Goal: Task Accomplishment & Management: Manage account settings

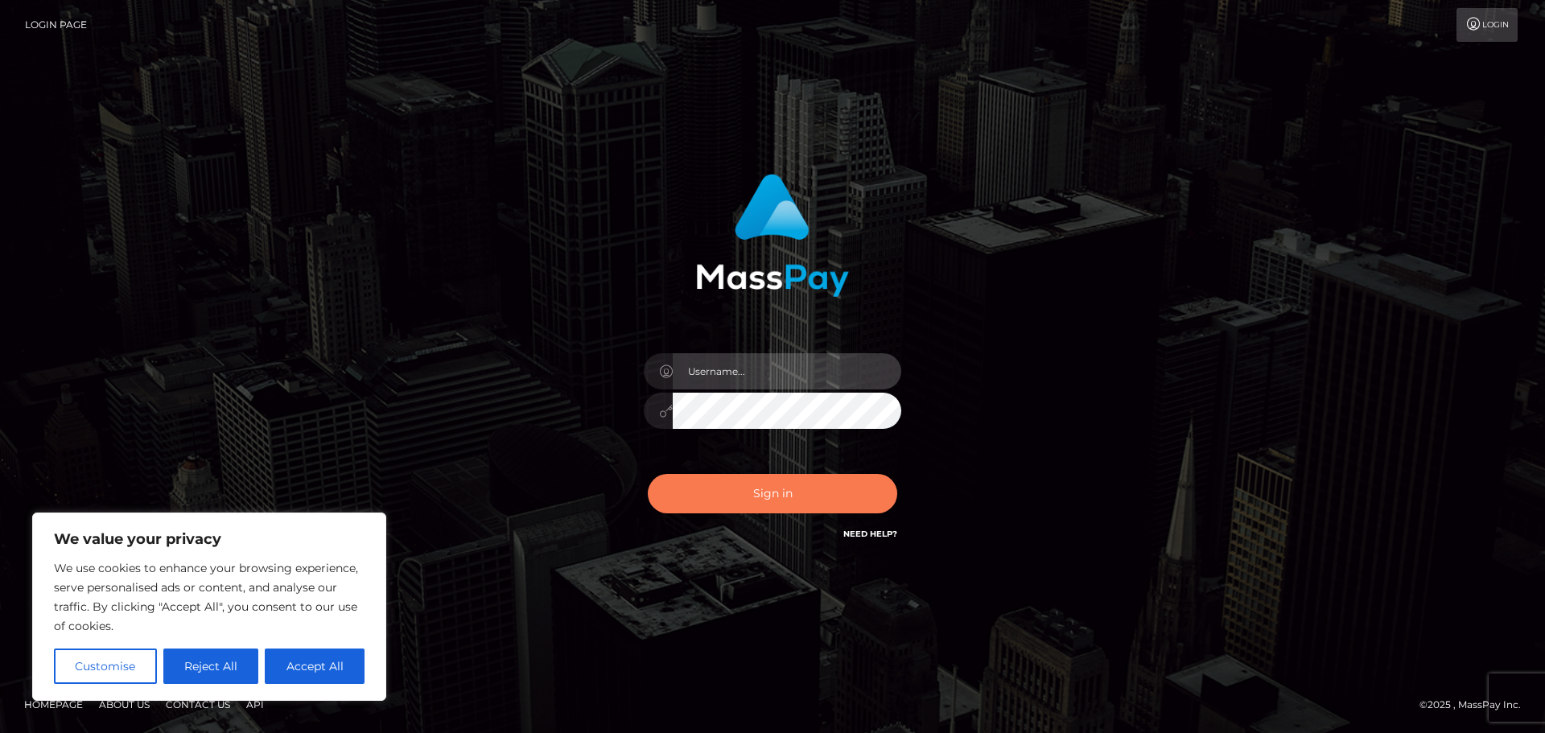
type input "hello.feetfinder"
click at [785, 492] on button "Sign in" at bounding box center [772, 493] width 249 height 39
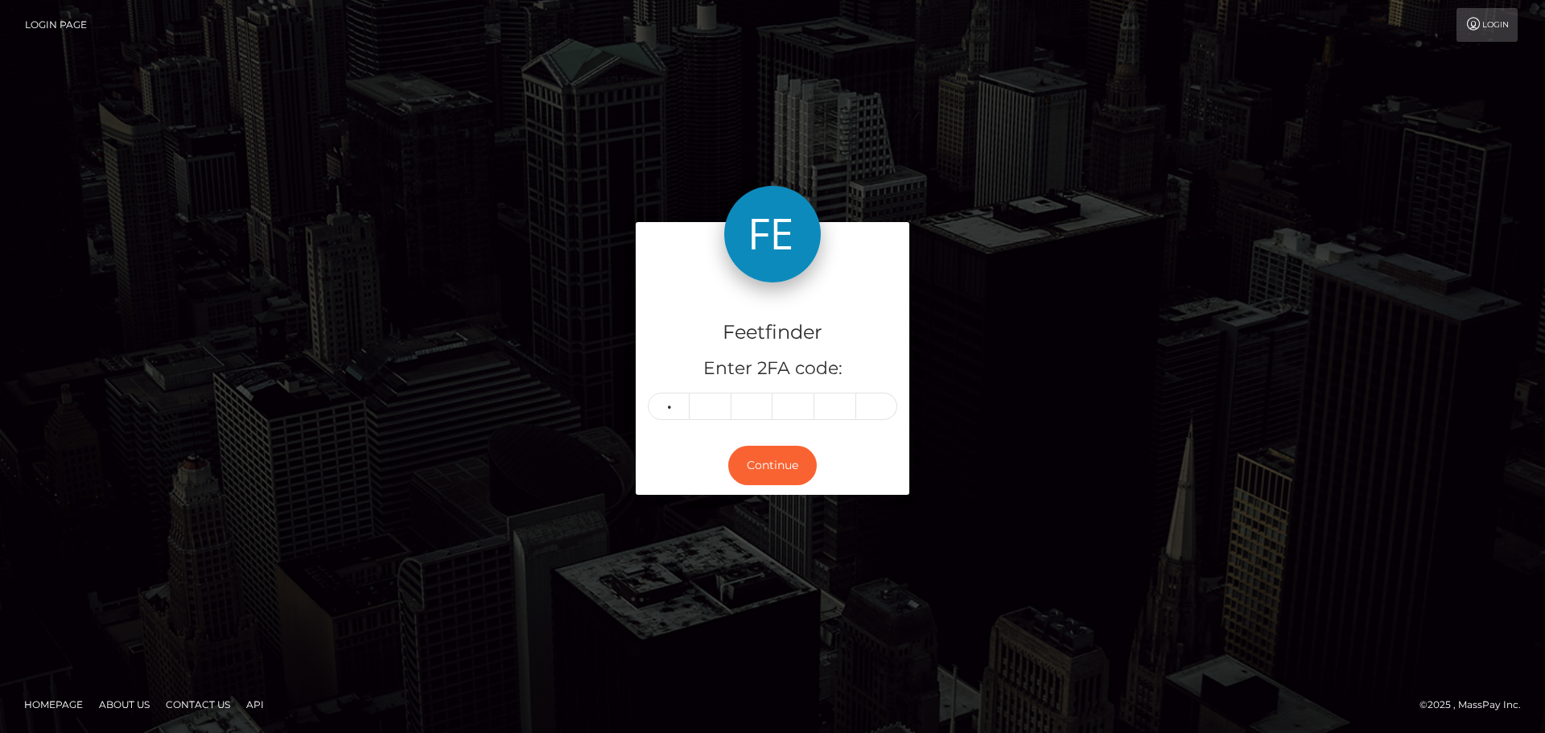
type input "0"
type input "7"
type input "5"
type input "9"
type input "8"
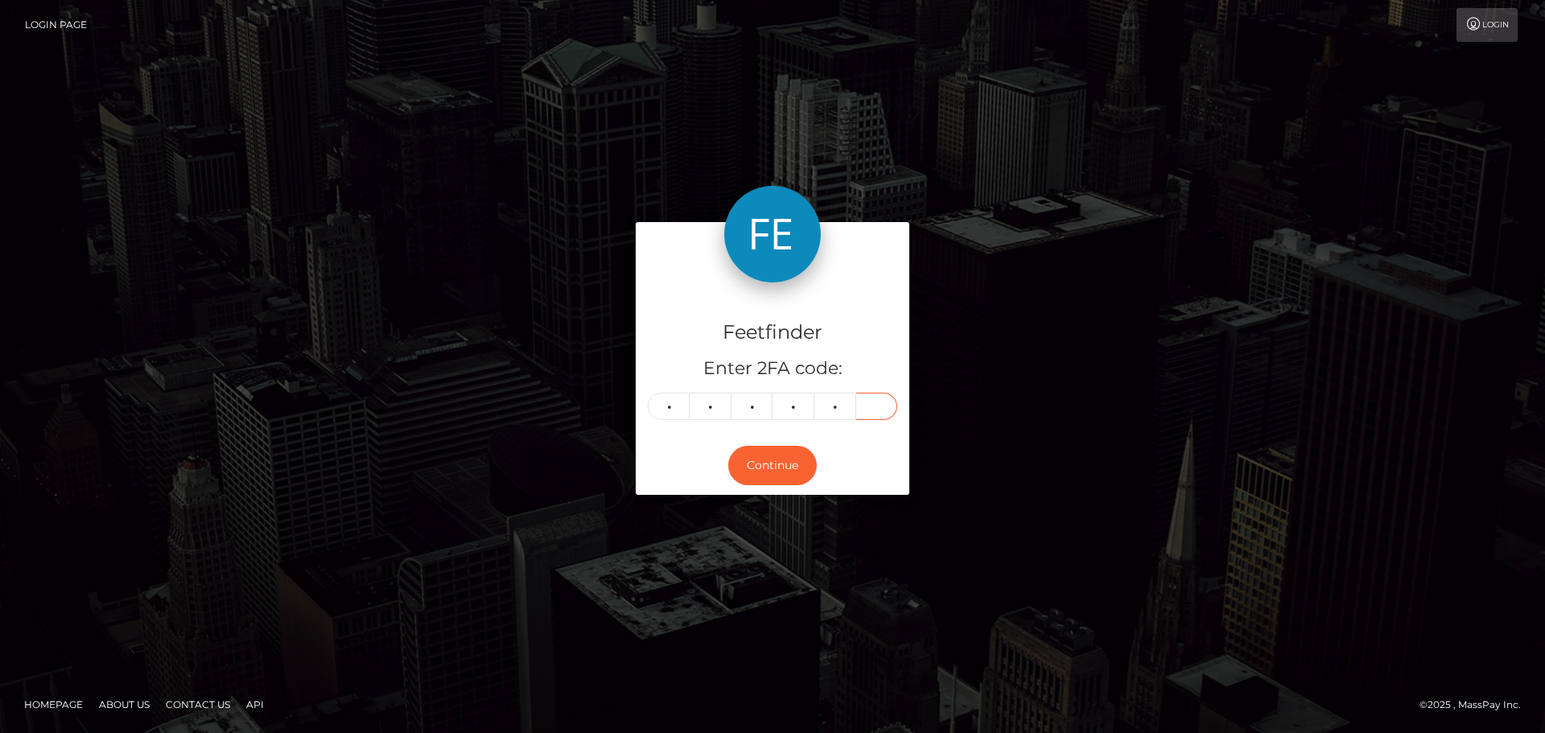
type input "5"
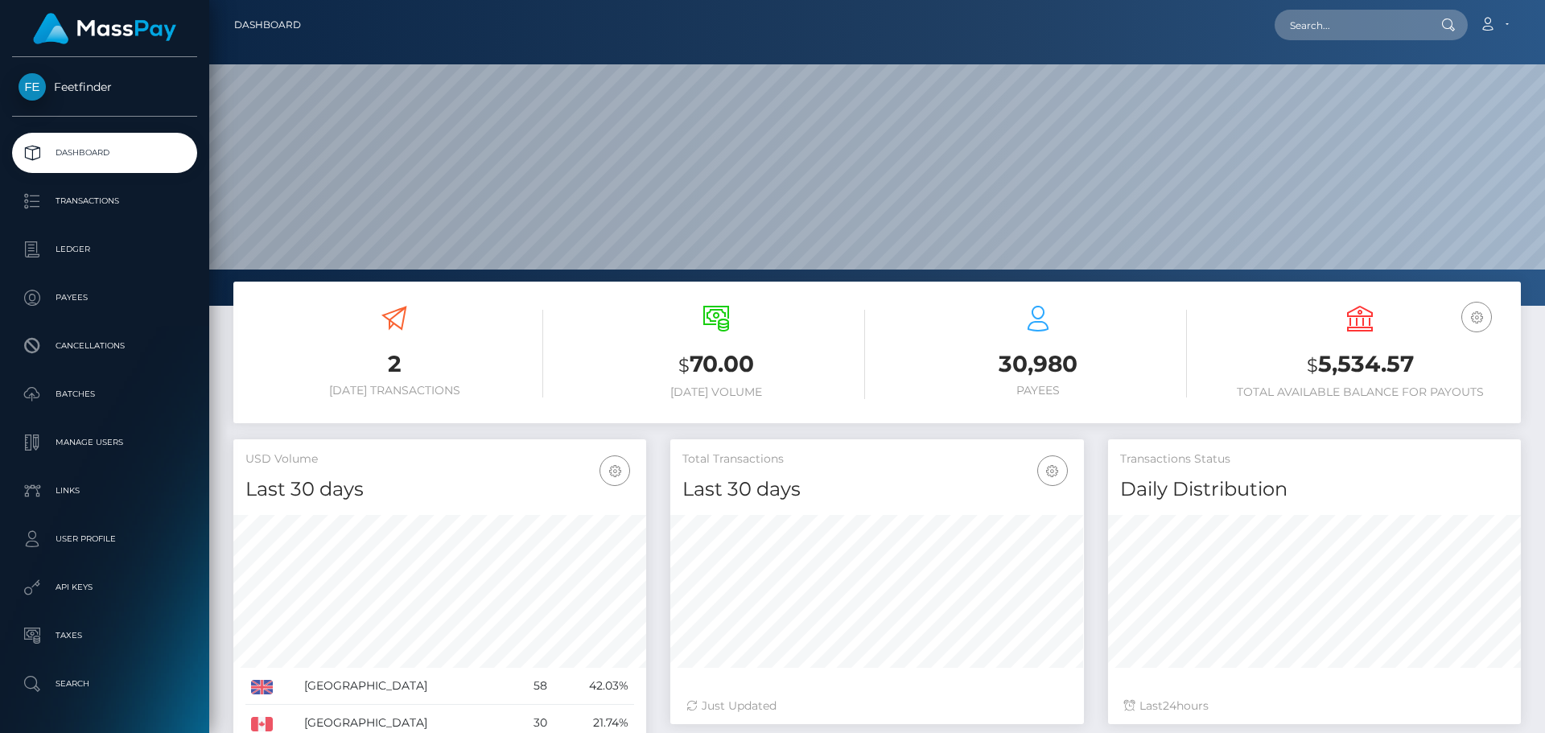
scroll to position [286, 414]
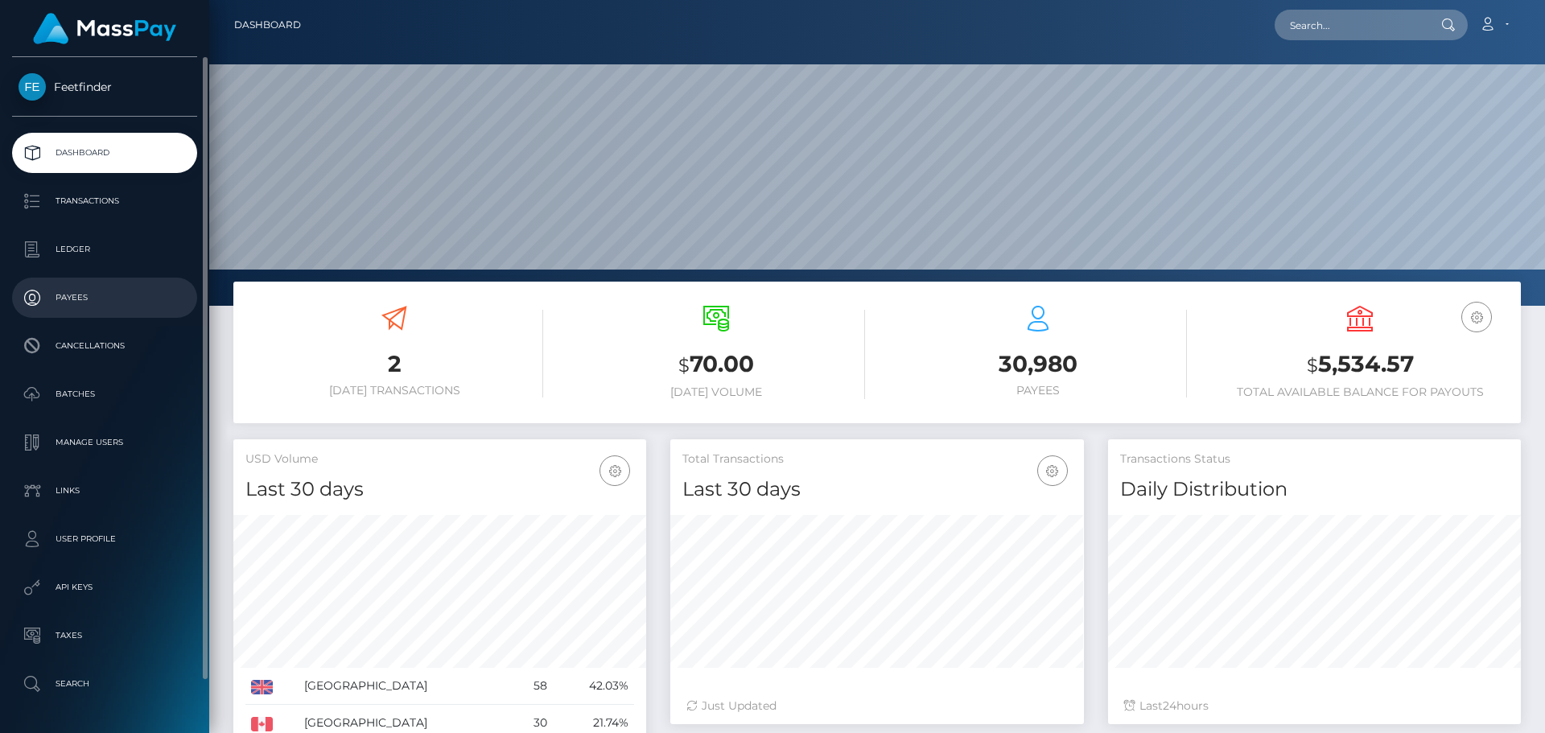
click at [77, 290] on p "Payees" at bounding box center [105, 298] width 172 height 24
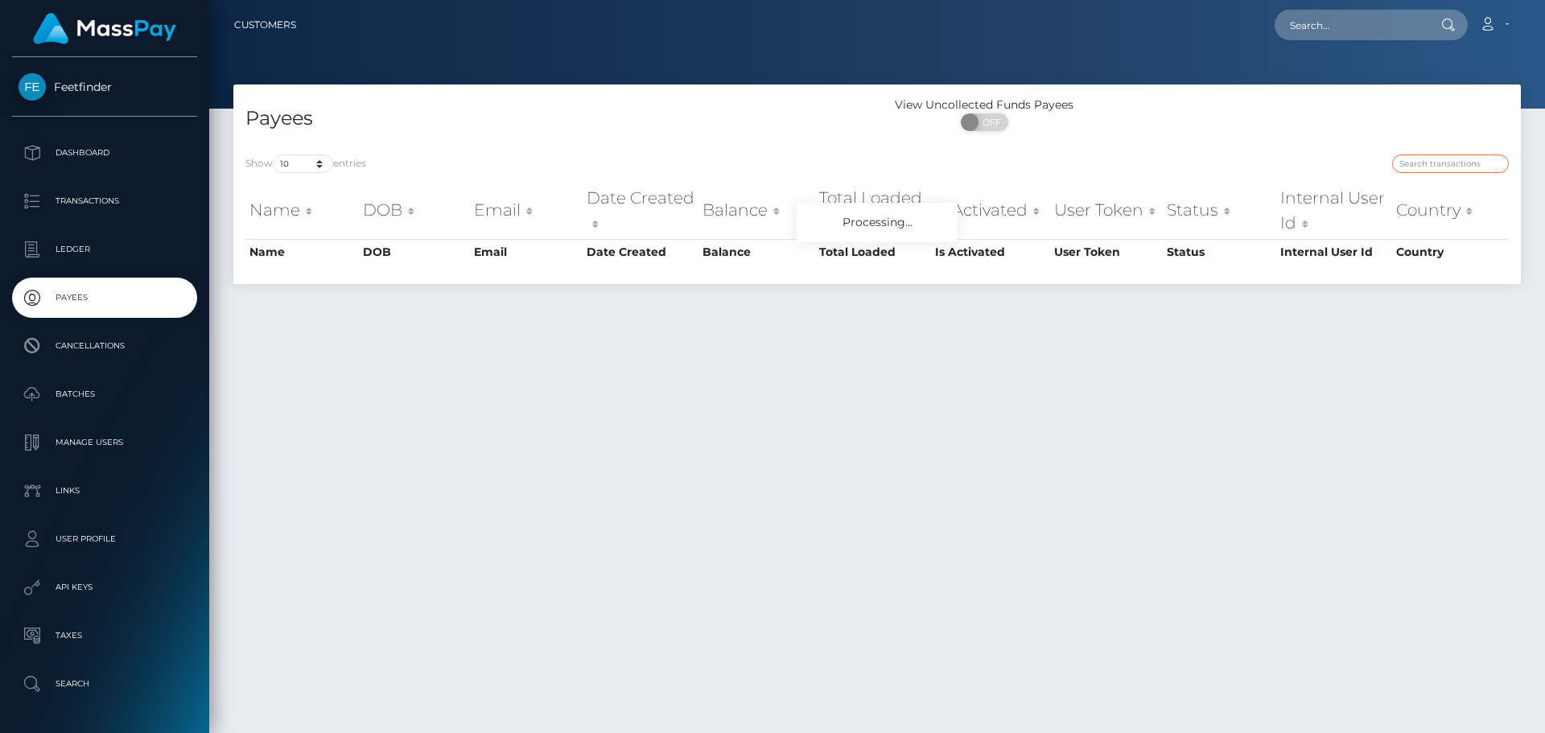
click at [1447, 160] on input "search" at bounding box center [1450, 163] width 117 height 19
paste input "448f27a1-8e6d-11f0-bd85-0694aced620b"
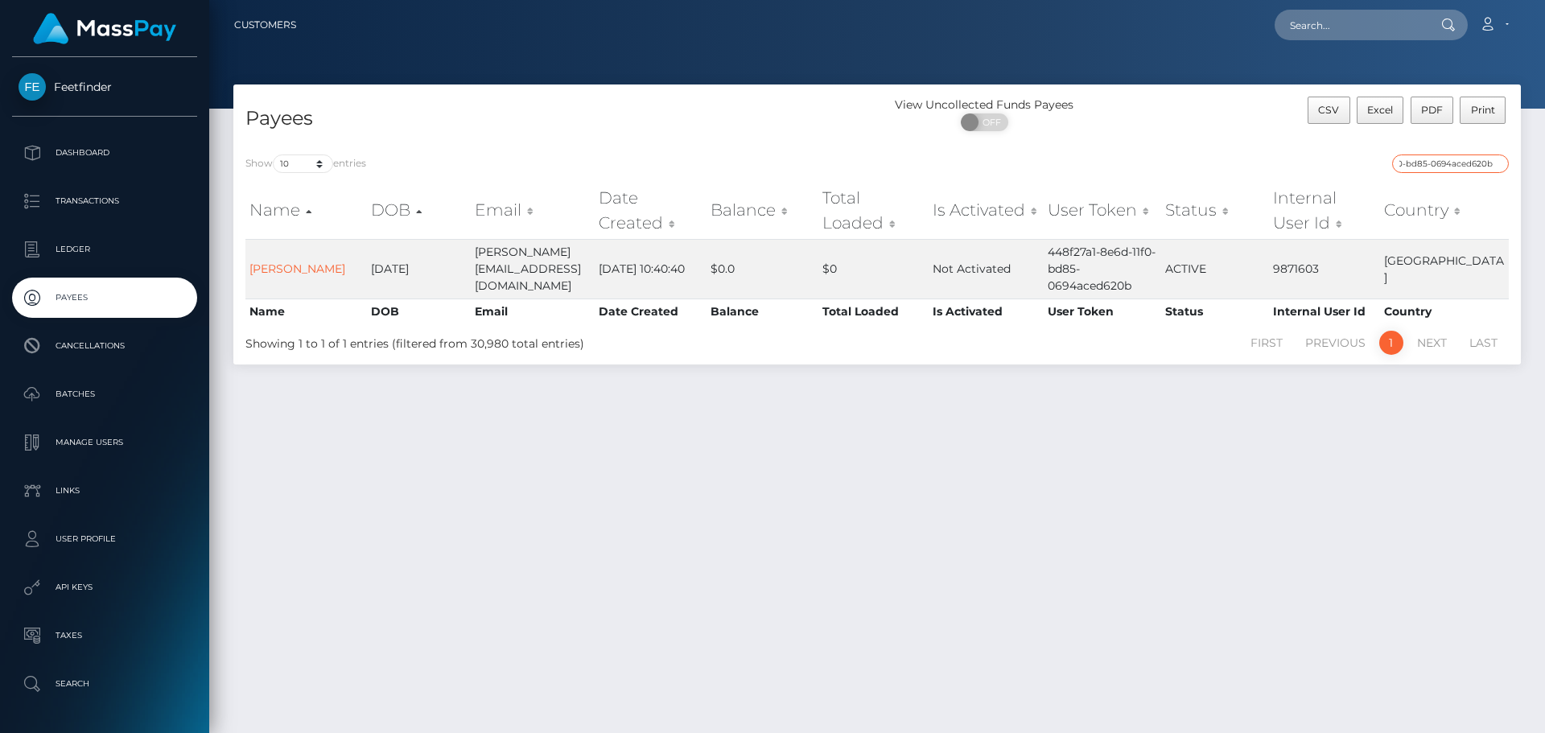
type input "448f27a1-8e6d-11f0-bd85-0694aced620b"
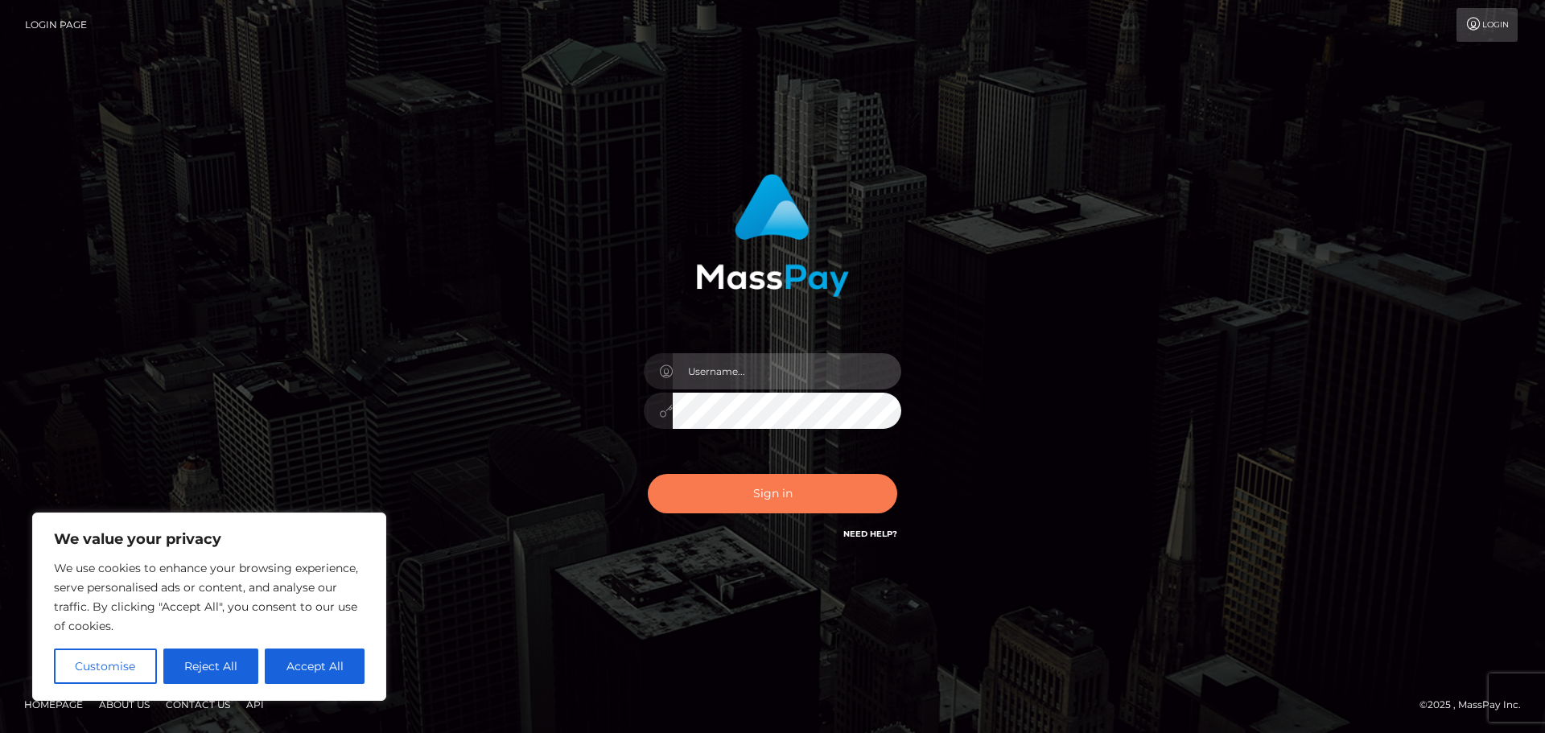
type input "hello.feetfinder"
click at [806, 490] on button "Sign in" at bounding box center [772, 493] width 249 height 39
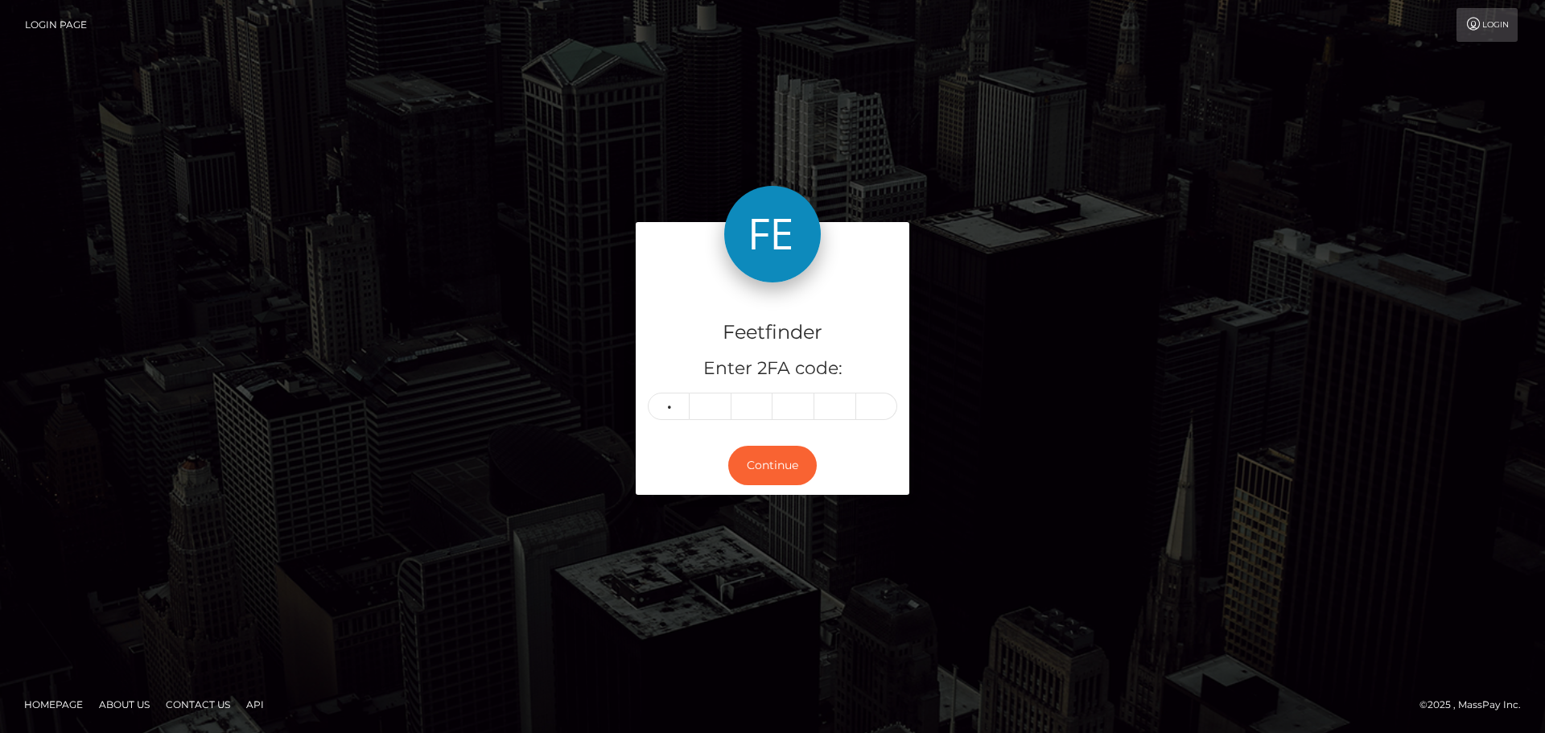
type input "1"
type input "6"
type input "9"
type input "3"
type input "6"
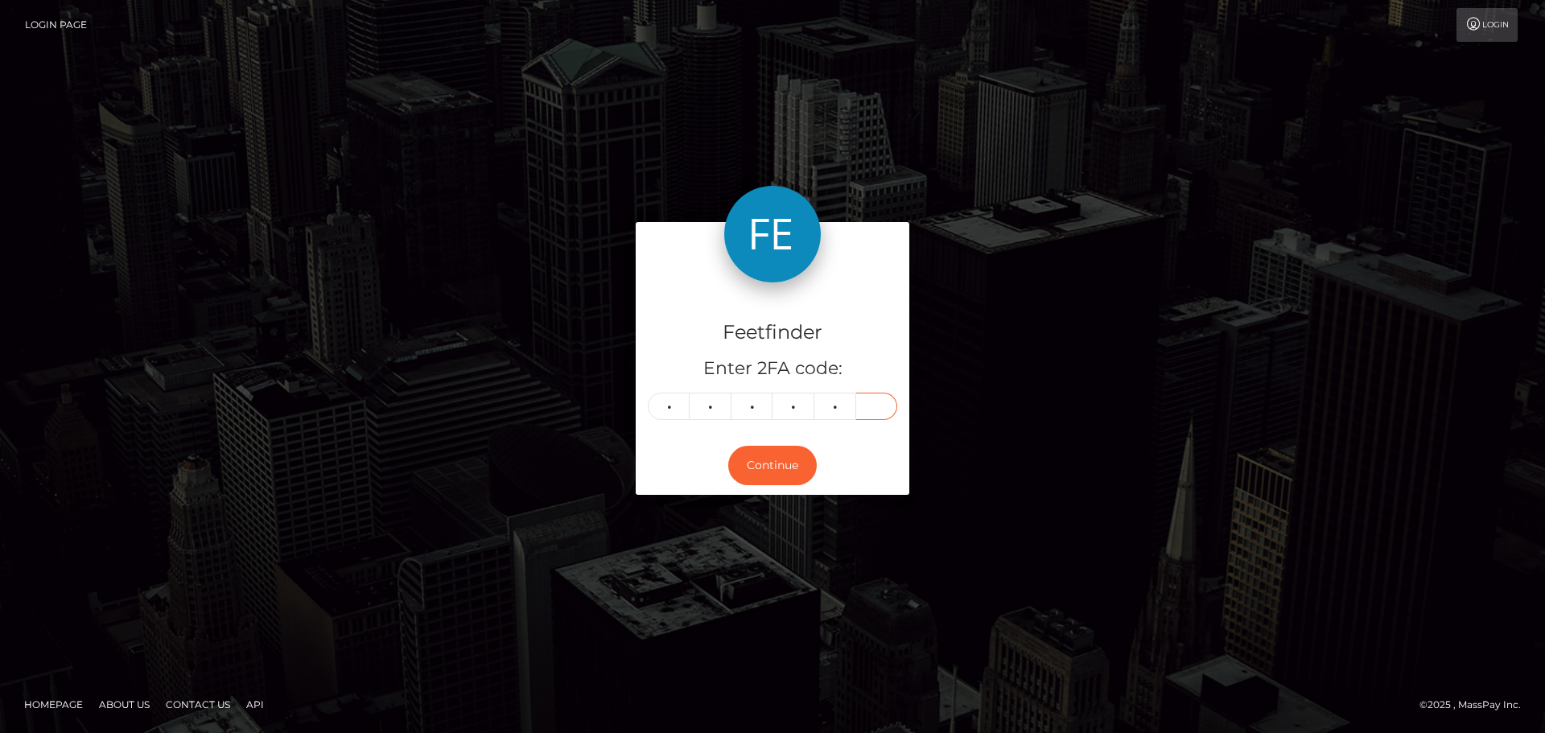
type input "1"
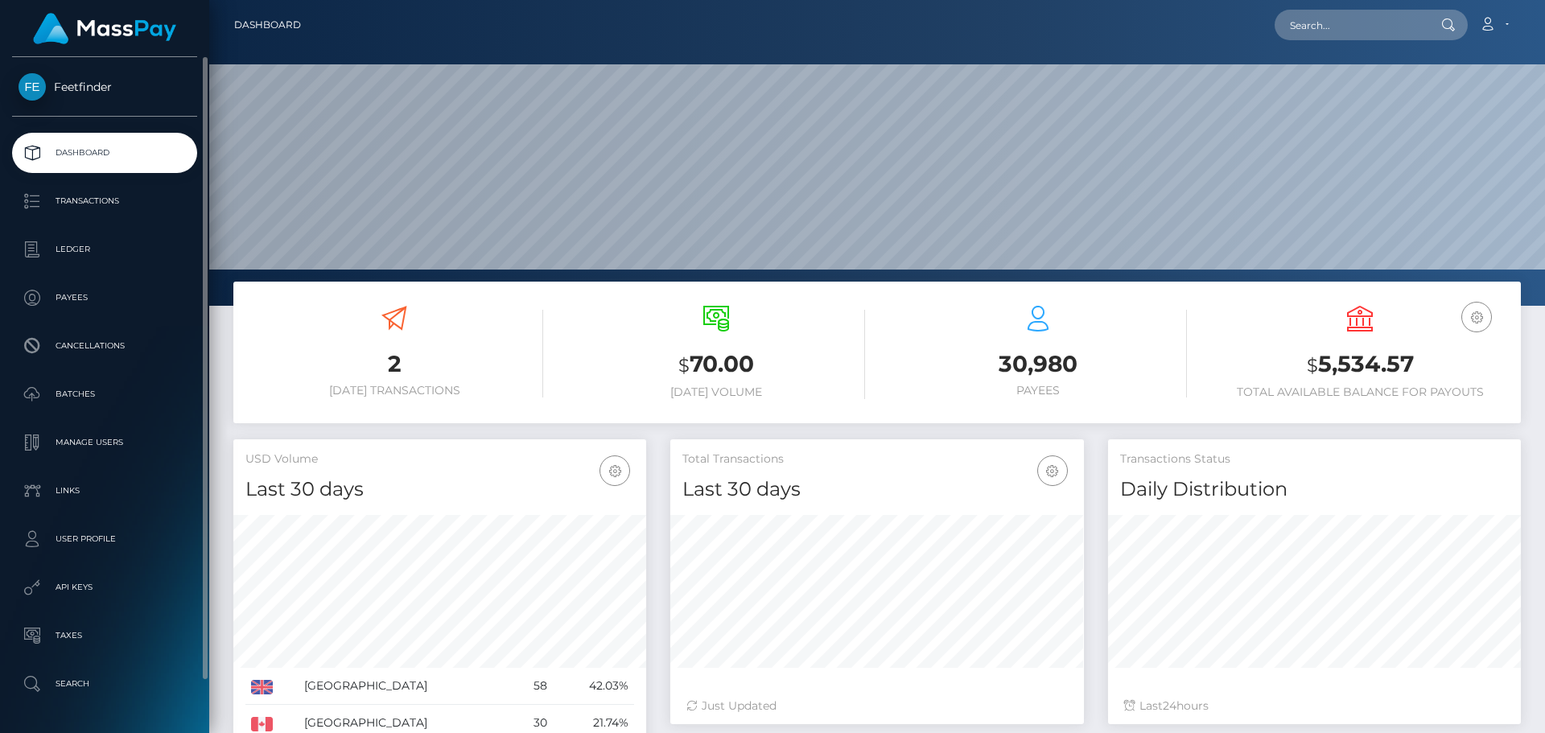
scroll to position [55, 0]
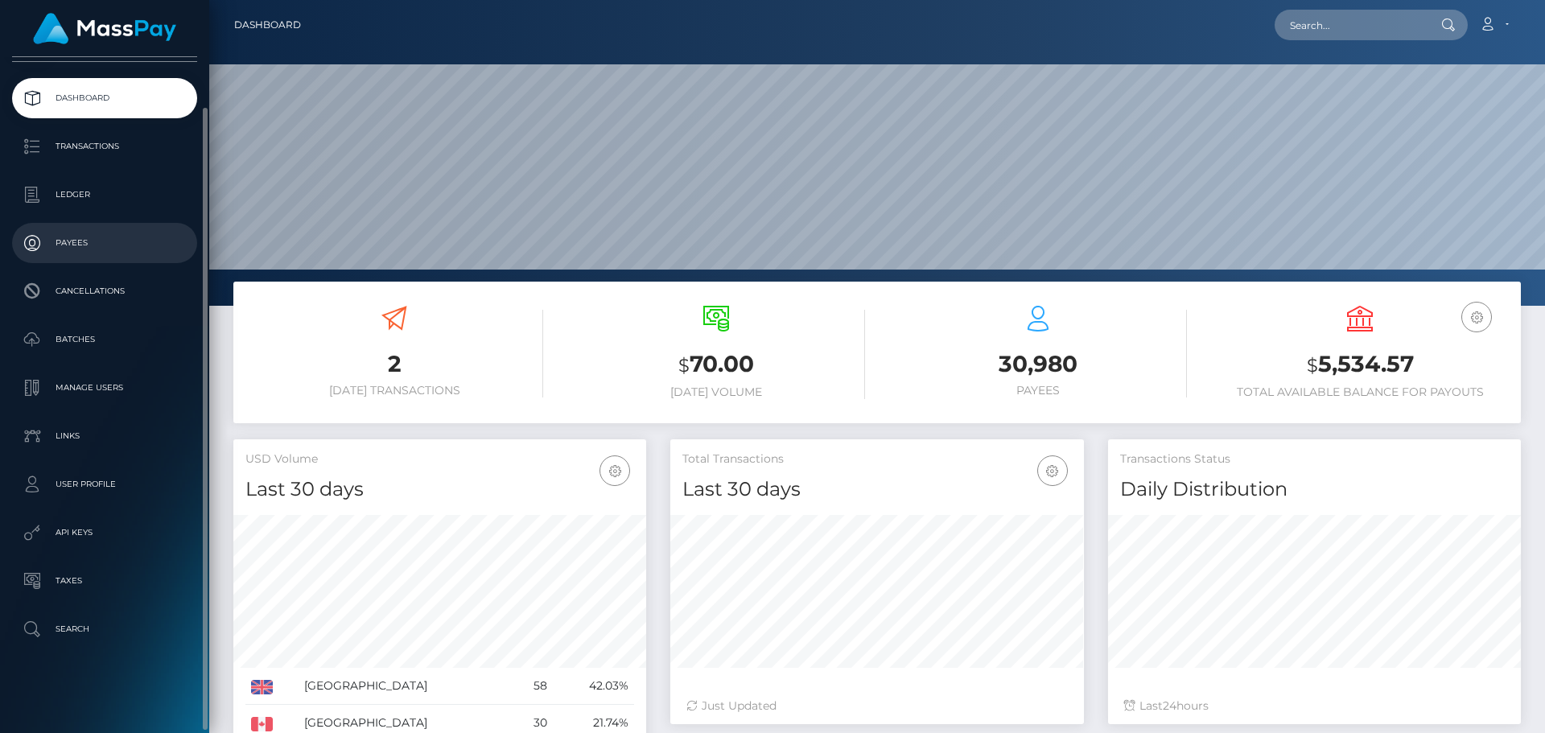
drag, startPoint x: 106, startPoint y: 239, endPoint x: 98, endPoint y: 241, distance: 8.2
click at [104, 241] on p "Payees" at bounding box center [105, 243] width 172 height 24
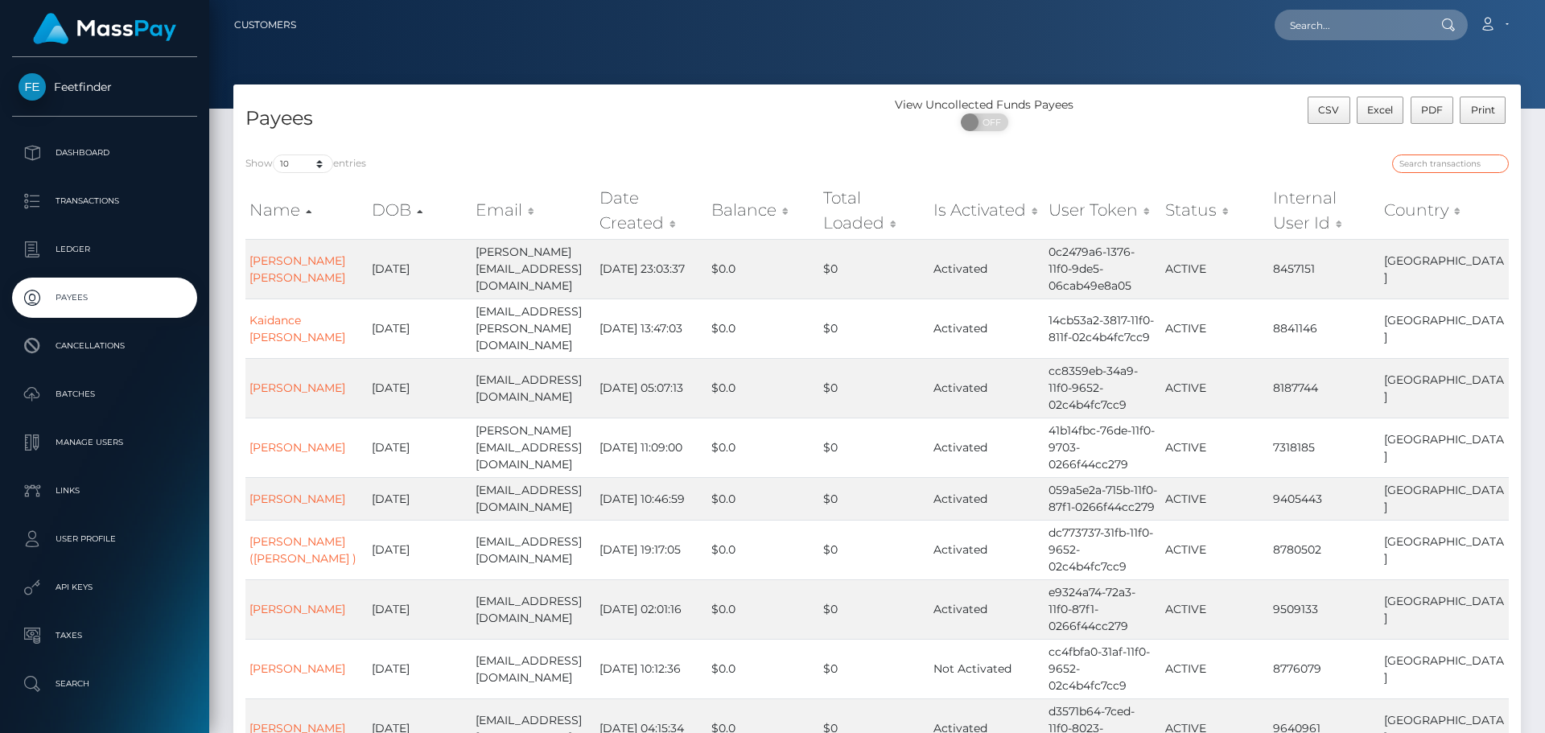
click at [1414, 165] on input "search" at bounding box center [1450, 163] width 117 height 19
paste input "945dd787-8dc7-11f0-bd85-0694aced620b"
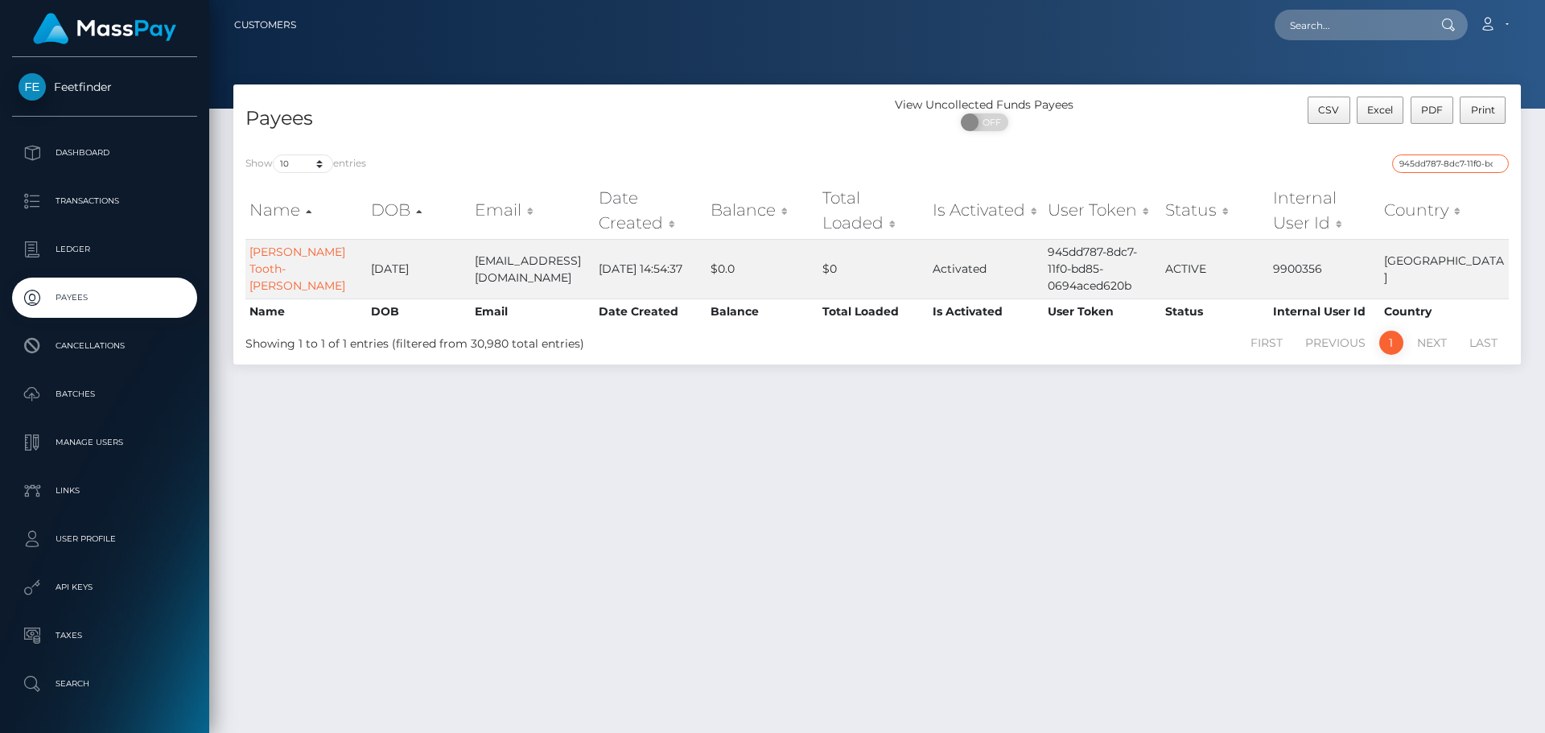
click at [1430, 163] on input "945dd787-8dc7-11f0-bd85-0694aced620b" at bounding box center [1450, 163] width 117 height 19
paste input "2834c387-25a9-11f0-8906-06cab49e8a05"
type input "2834c387-25a9-11f0-8906-06cab49e8a05"
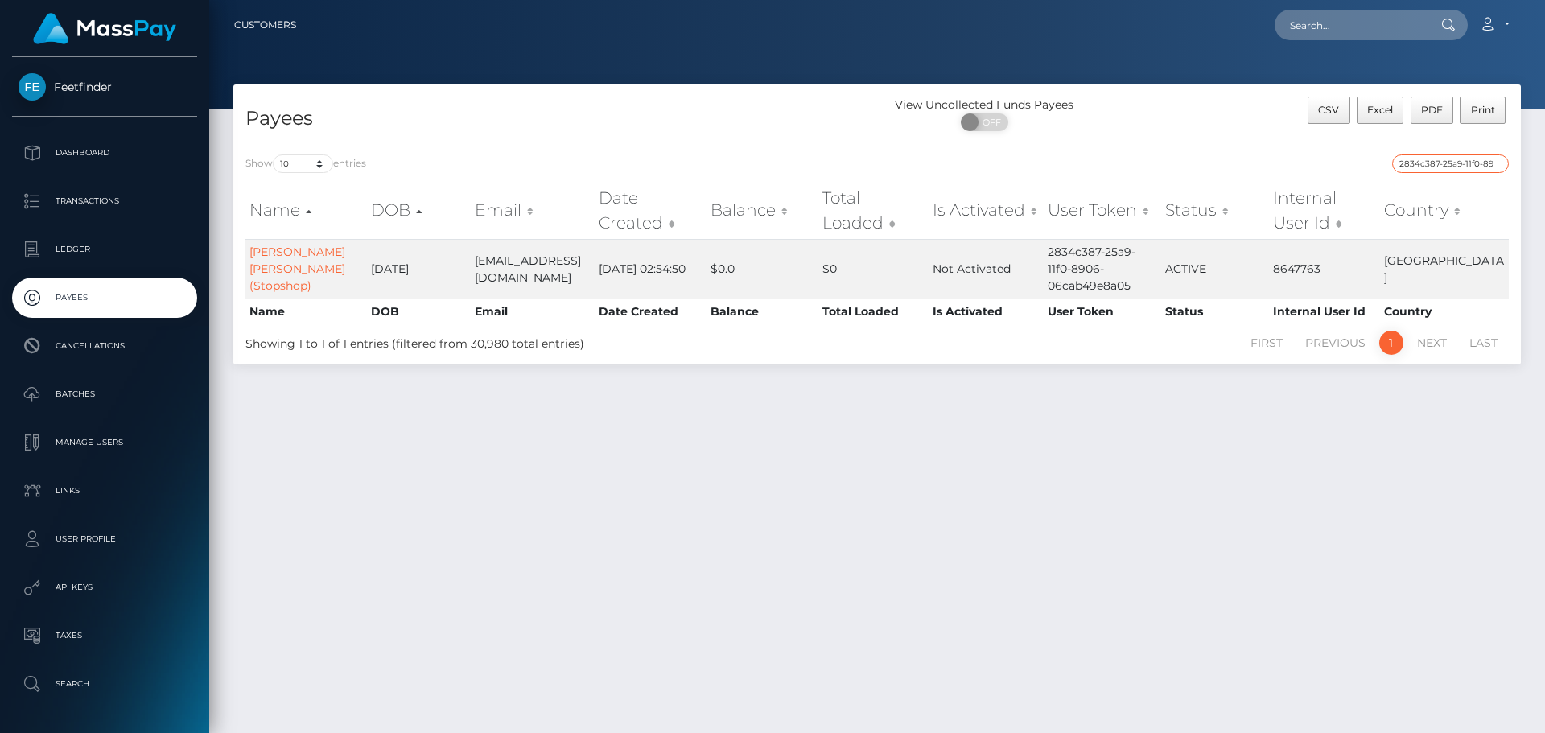
click at [1496, 165] on input "2834c387-25a9-11f0-8906-06cab49e8a05" at bounding box center [1450, 163] width 117 height 19
click at [1496, 165] on input "search" at bounding box center [1450, 163] width 117 height 19
paste input "945dd787-8dc7-11f0-bd85-0694aced620b"
click at [1442, 163] on input "945dd787-8dc7-11f0-bd85-0694aced620b" at bounding box center [1450, 163] width 117 height 19
paste input "577b8aff-2123-11f0-8906-06cab49e8a05"
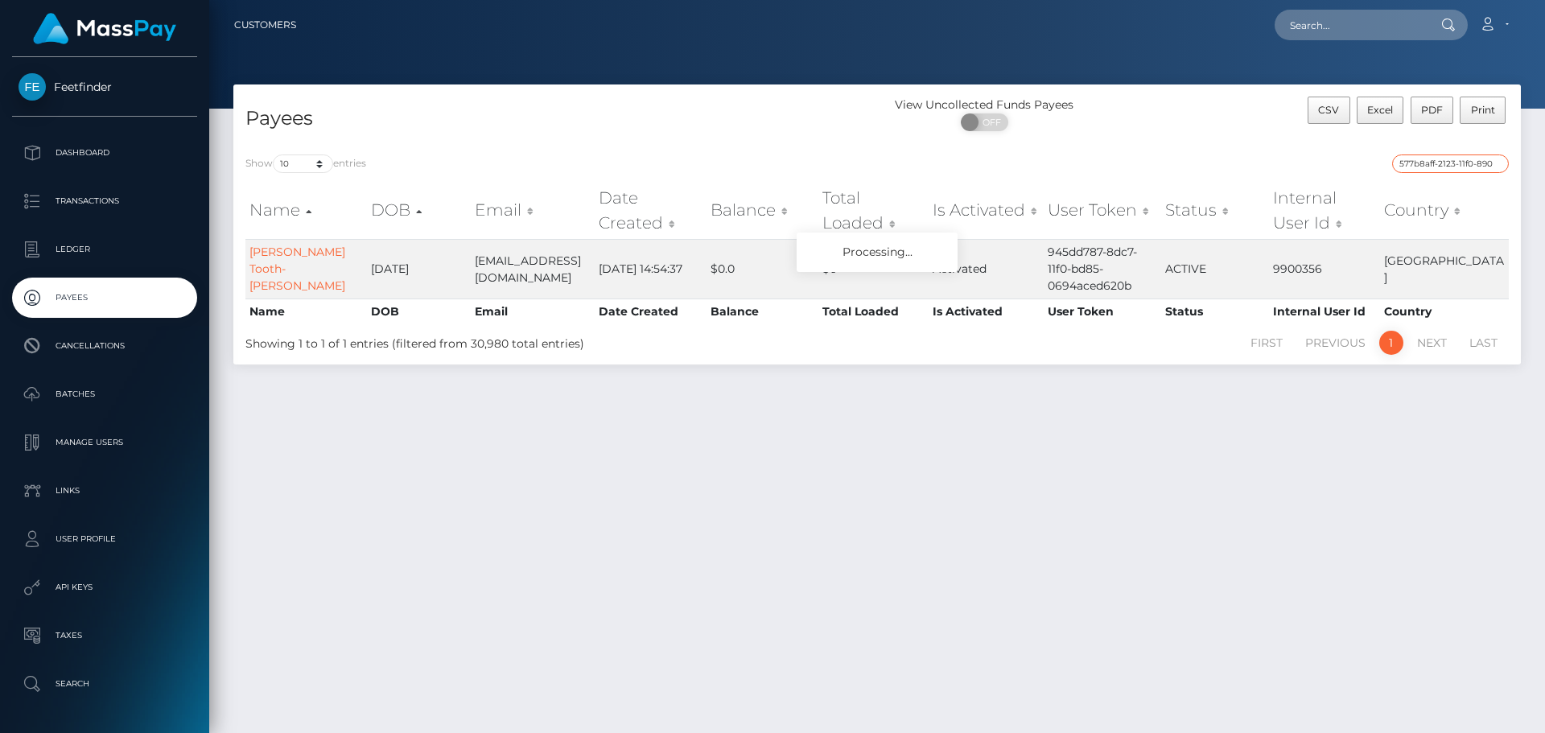
scroll to position [0, 70]
type input "577b8aff-2123-11f0-8906-06cab49e8a05"
click at [1498, 163] on input "577b8aff-2123-11f0-8906-06cab49e8a05" at bounding box center [1450, 163] width 117 height 19
click at [1497, 163] on input "search" at bounding box center [1450, 163] width 117 height 19
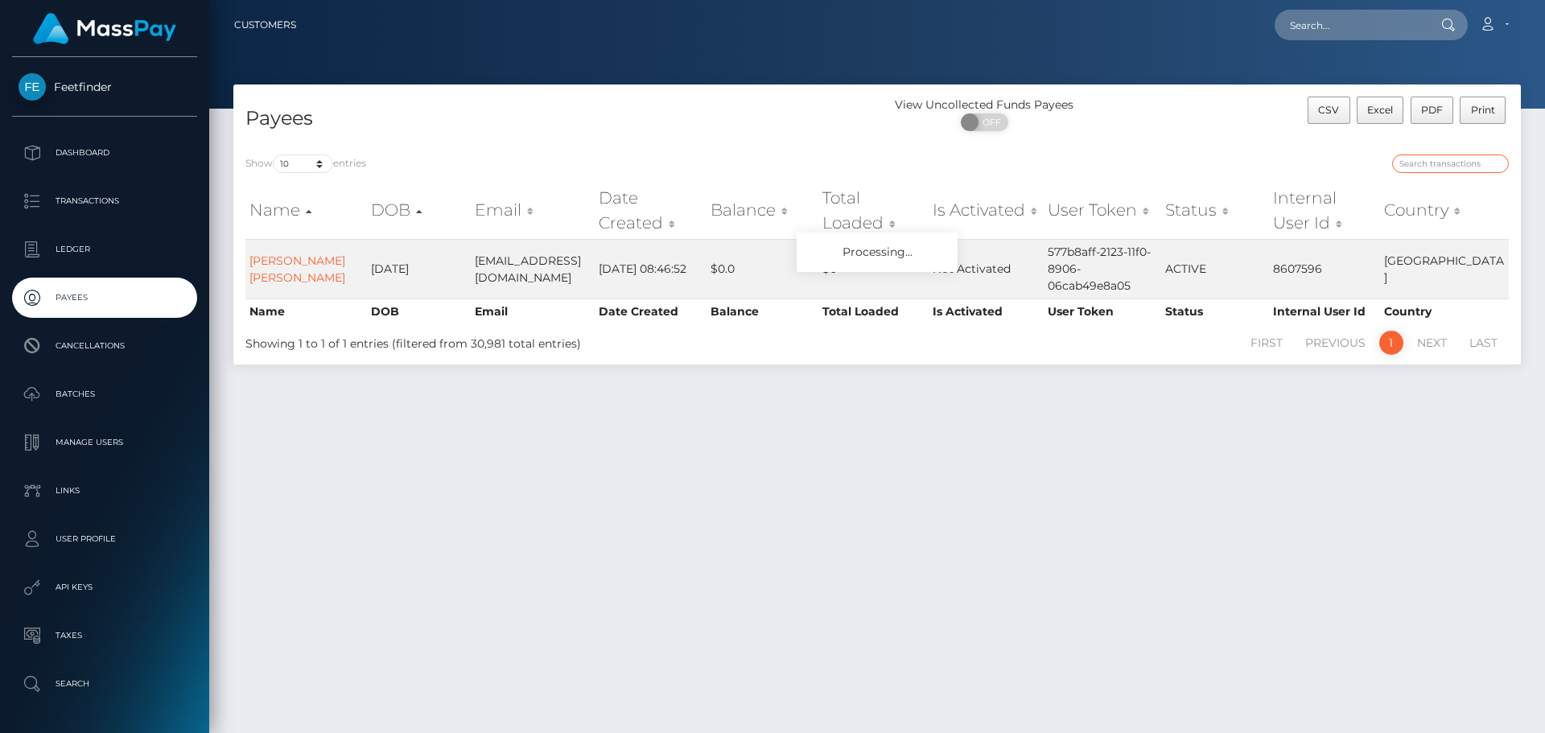
paste input "95004277-88e3-11f0-8023-0266f44cc279"
click at [1434, 162] on input "95004277-88e3-11f0-8023-0266f44cc279" at bounding box center [1450, 163] width 117 height 19
paste input "d4d4c9f3-83fa"
type input "d4d4c9f3-83fa-11f0-8023-0266f44cc279"
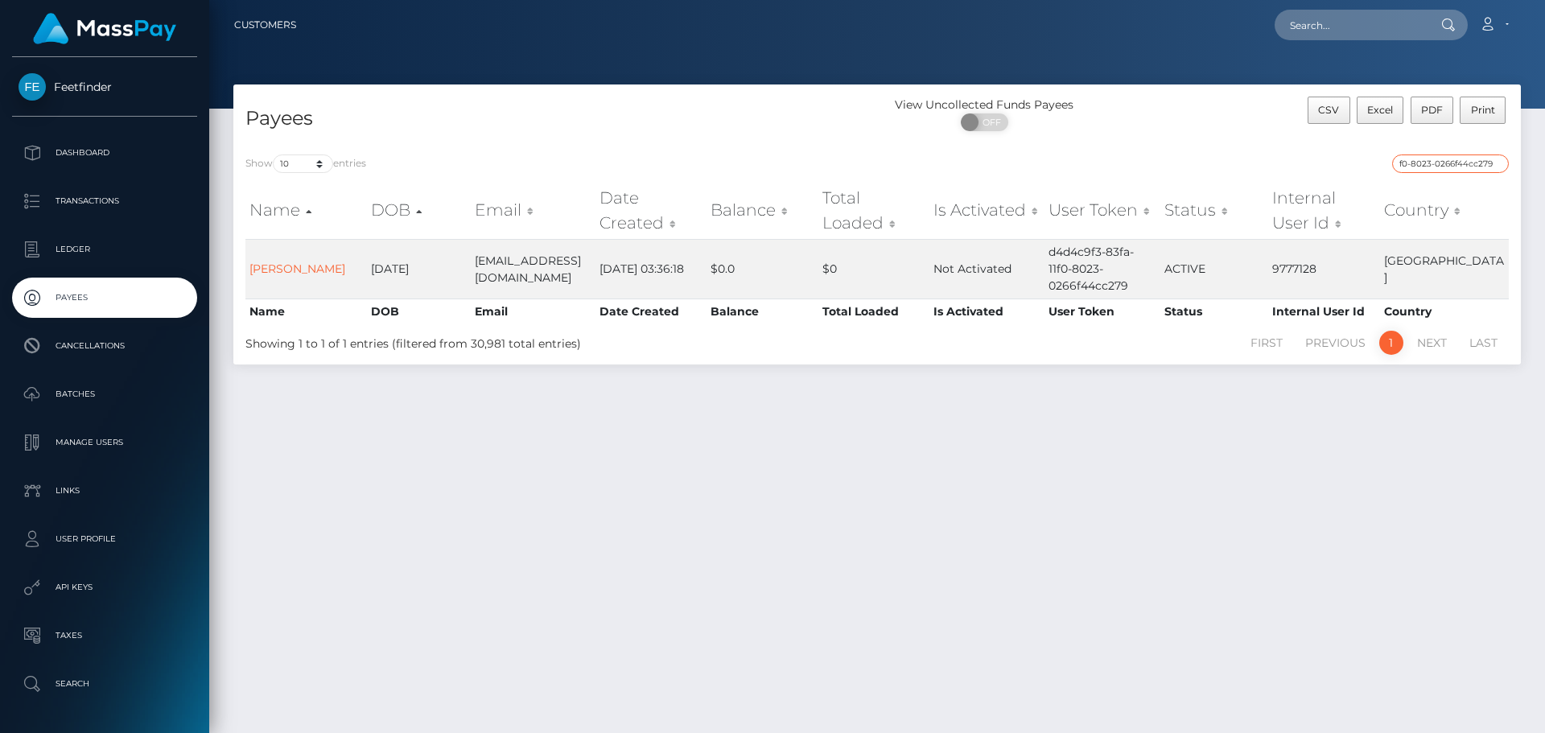
scroll to position [0, 0]
click at [1493, 162] on input "d4d4c9f3-83fa-11f0-8023-0266f44cc279" at bounding box center [1450, 163] width 117 height 19
click at [1493, 162] on input "search" at bounding box center [1450, 163] width 117 height 19
paste input "4dcd1dc2-7865-11f0-9703-0266f44cc279"
click at [1438, 162] on input "4dcd1dc2-7865-11f0-9703-0266f44cc279" at bounding box center [1450, 163] width 117 height 19
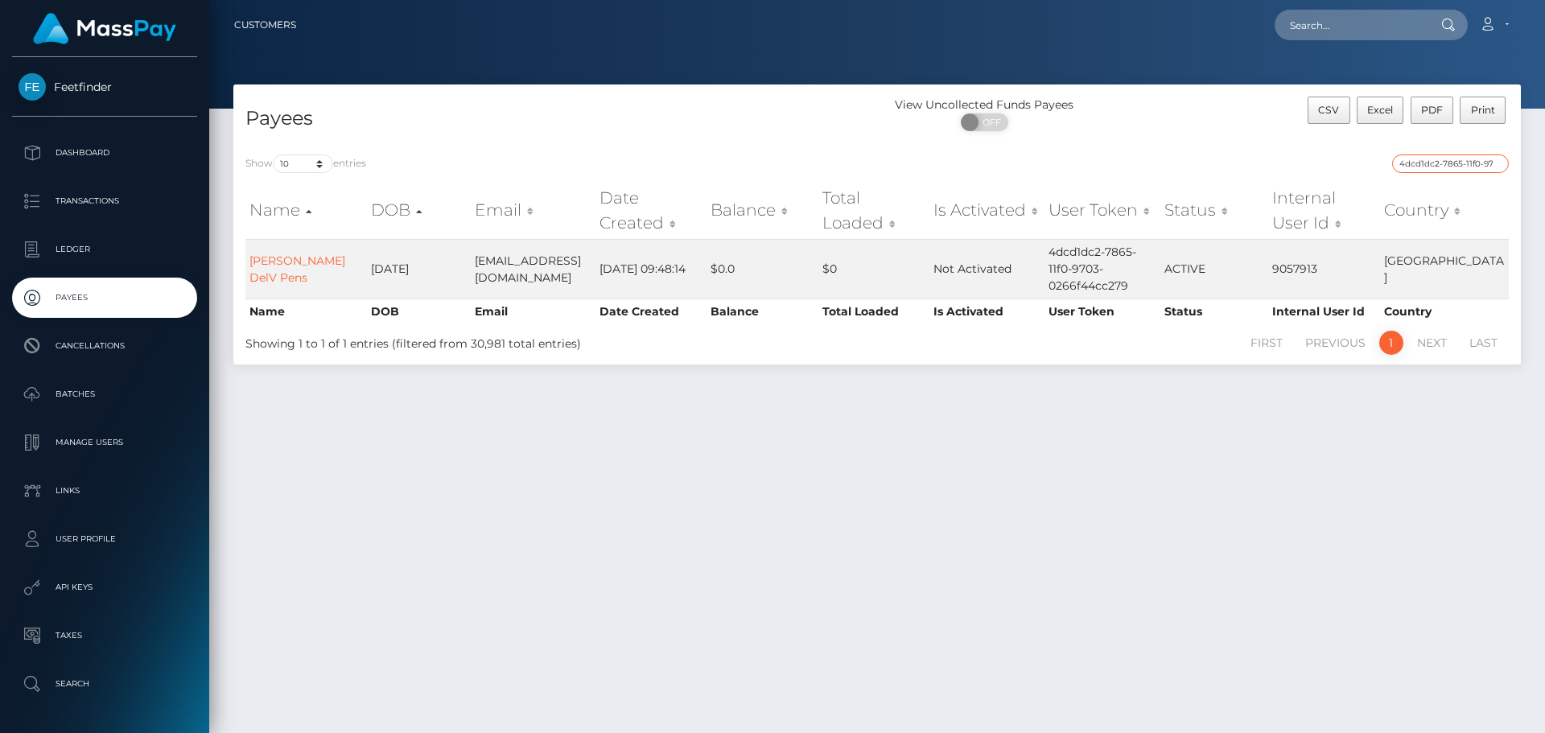
paste input "b84e6105-8338-11f0-802"
click at [1422, 166] on input "b84e6105-8338-11f0-8023-0266f44cc279" at bounding box center [1450, 163] width 117 height 19
paste input "c53abba8-912d-11f0-bd85-0694aced620b"
type input "c53abba8-912d-11f0-bd85-0694aced620b"
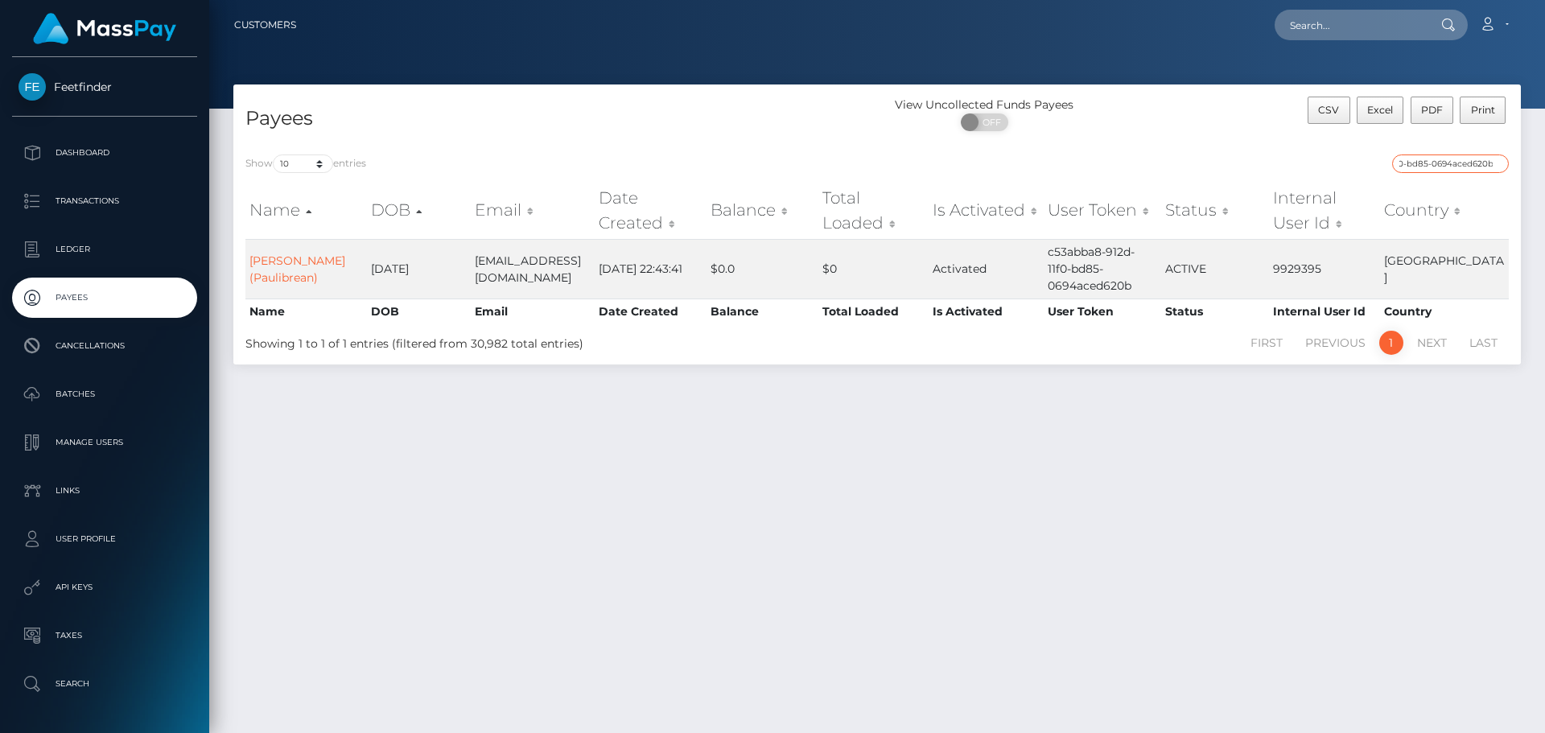
scroll to position [0, 0]
click at [1495, 163] on input "c53abba8-912d-11f0-bd85-0694aced620b" at bounding box center [1450, 163] width 117 height 19
click at [1492, 163] on input "search" at bounding box center [1450, 163] width 117 height 19
paste input "bdfb7627-8cba-11f0-bd85-0694aced620b"
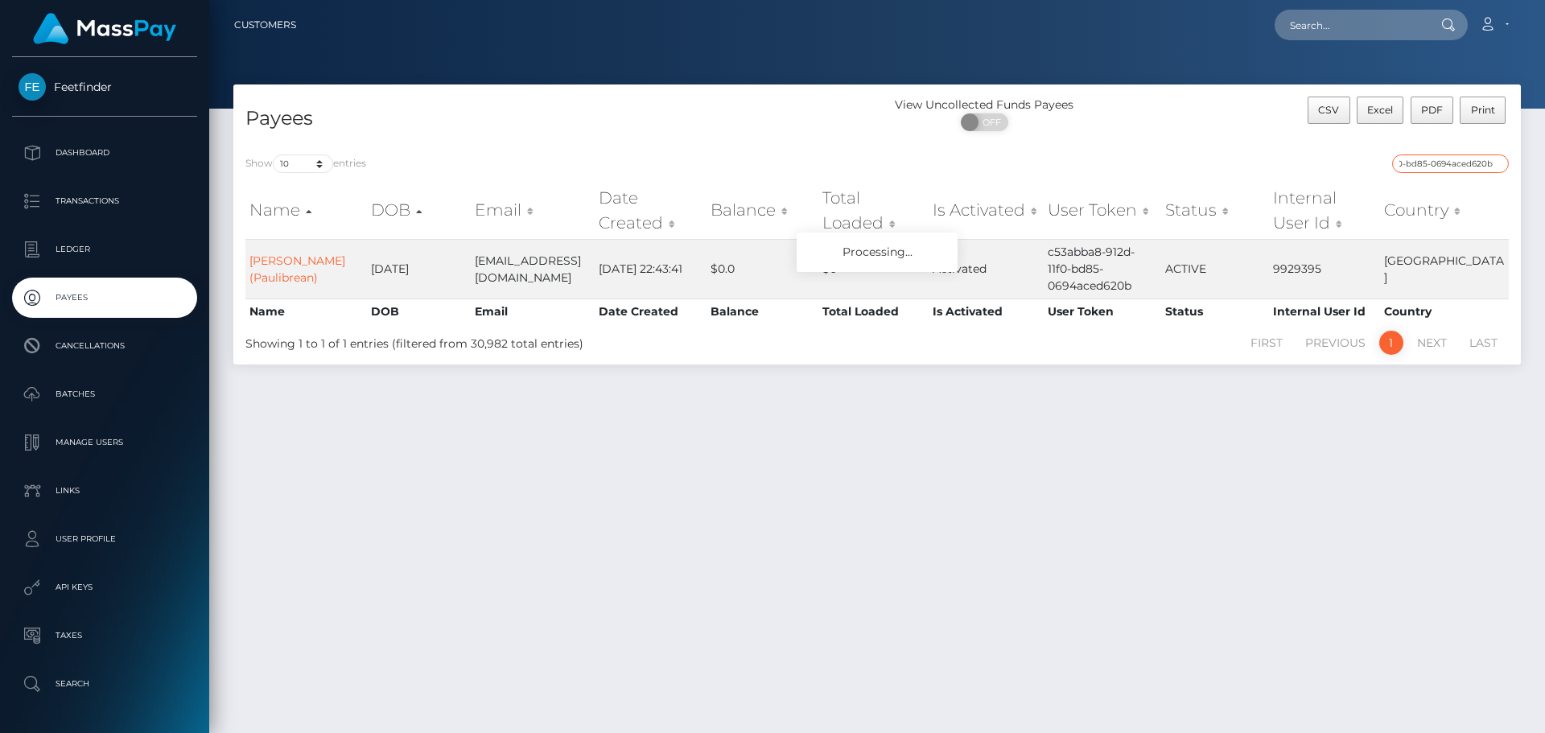
type input "bdfb7627-8cba-11f0-bd85-0694aced620b"
